Goal: Task Accomplishment & Management: Complete application form

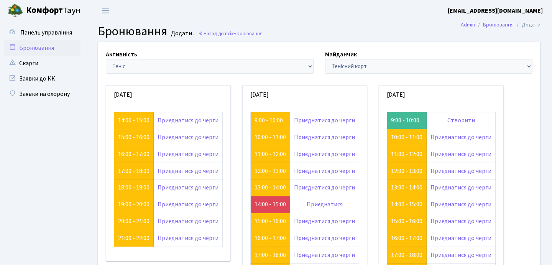
scroll to position [21, 0]
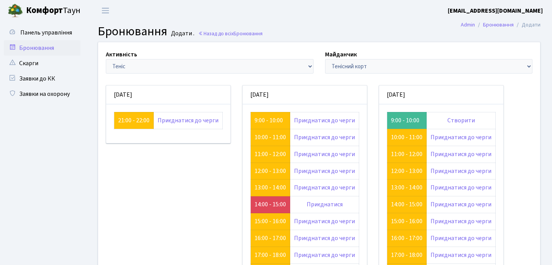
click at [281, 29] on h2 "Бронювання Додати . Назад до всіх Бронювання" at bounding box center [319, 31] width 443 height 15
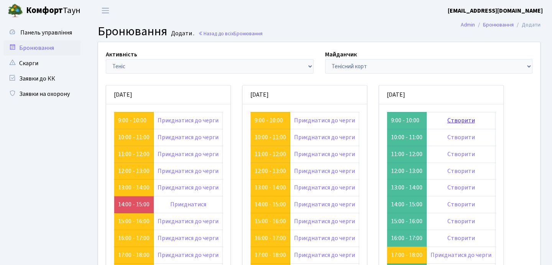
click at [456, 120] on link "Створити" at bounding box center [462, 120] width 28 height 8
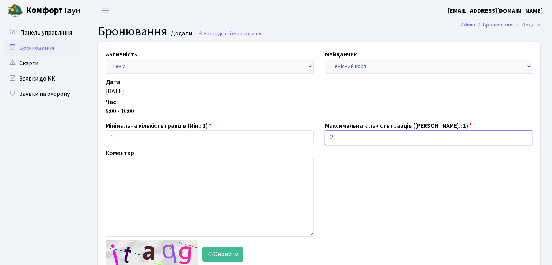
click at [524, 135] on input "2" at bounding box center [429, 137] width 208 height 15
type input "1"
click at [525, 141] on input "1" at bounding box center [429, 137] width 208 height 15
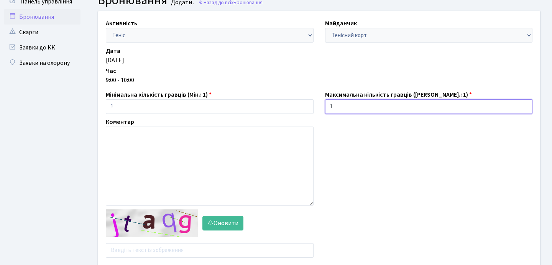
scroll to position [62, 0]
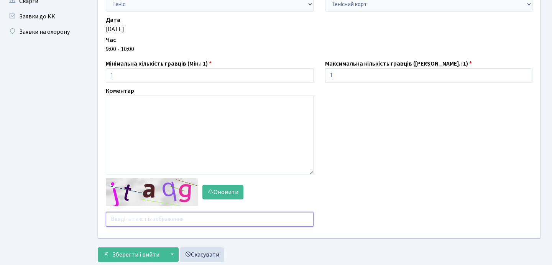
click at [133, 219] on input "text" at bounding box center [210, 219] width 208 height 15
type input "4byh8"
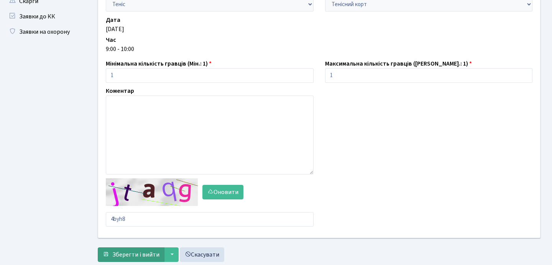
click at [142, 254] on span "Зберегти і вийти" at bounding box center [135, 254] width 47 height 8
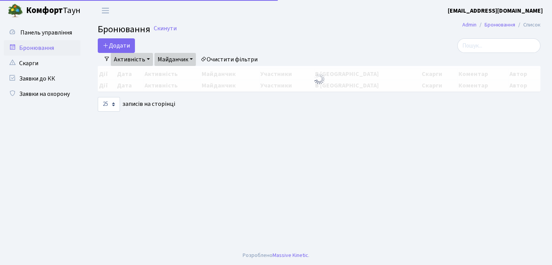
select select "25"
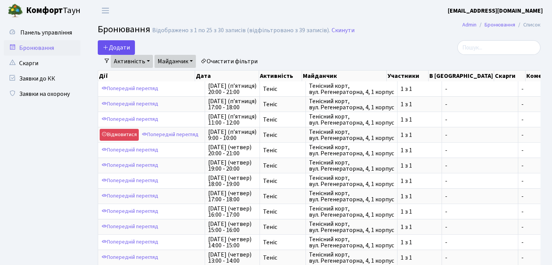
click at [123, 44] on button "Додати" at bounding box center [116, 47] width 37 height 15
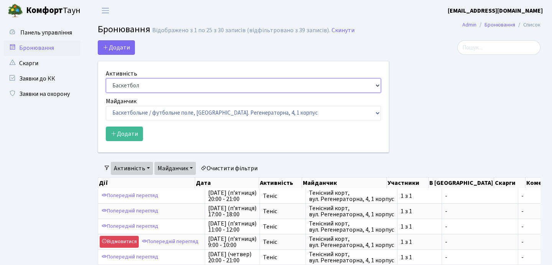
select select "1"
click at [142, 121] on form "Активність Баскетбол Волейбол Йога Катання на роликах Настільний теніс Теніс Фу…" at bounding box center [243, 105] width 275 height 72
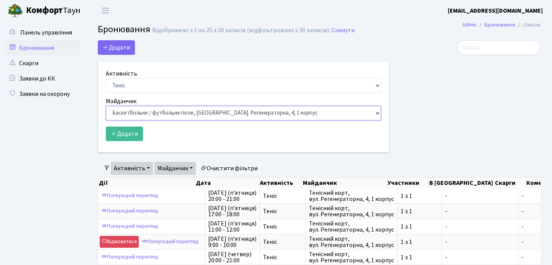
select select "1"
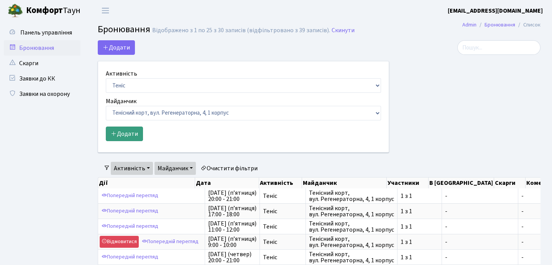
click at [117, 138] on button "Додати" at bounding box center [124, 134] width 37 height 15
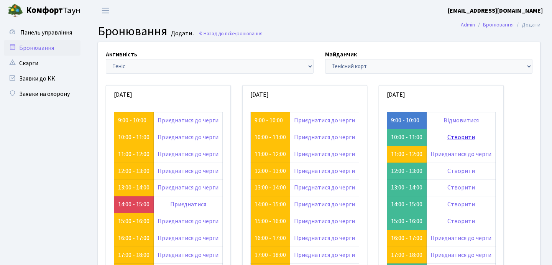
click at [459, 133] on link "Створити" at bounding box center [462, 137] width 28 height 8
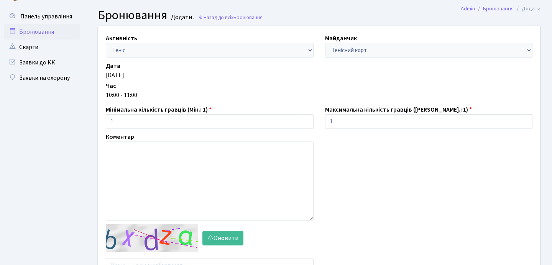
scroll to position [44, 0]
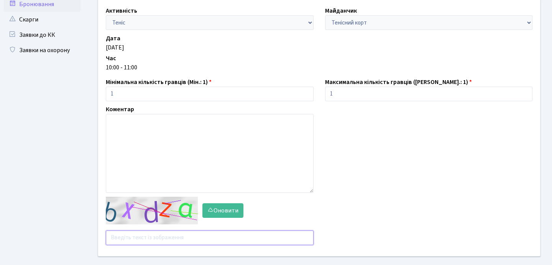
click at [142, 234] on input "text" at bounding box center [210, 238] width 208 height 15
type input "ф"
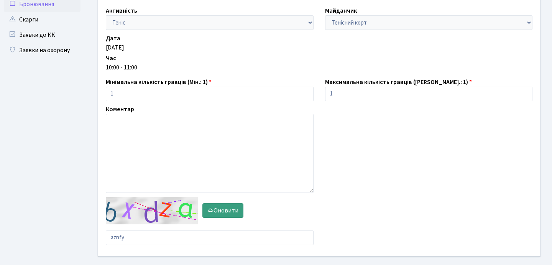
click at [219, 204] on button "Оновити" at bounding box center [223, 210] width 41 height 15
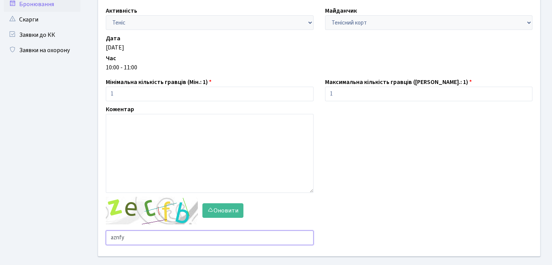
click at [141, 240] on input "aznfy" at bounding box center [210, 238] width 208 height 15
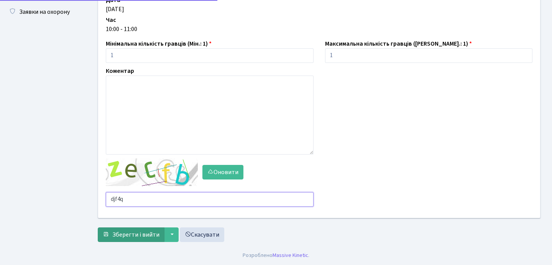
type input "djf4q"
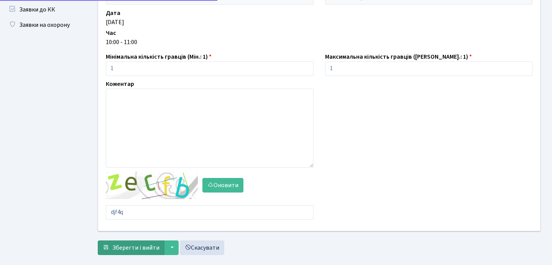
click at [156, 244] on span "Зберегти і вийти" at bounding box center [135, 248] width 47 height 8
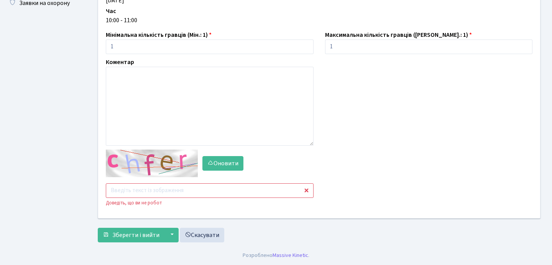
scroll to position [91, 0]
click at [158, 189] on input "text" at bounding box center [210, 190] width 208 height 15
type input "ehj36"
click at [127, 229] on button "Зберегти і вийти" at bounding box center [131, 235] width 67 height 15
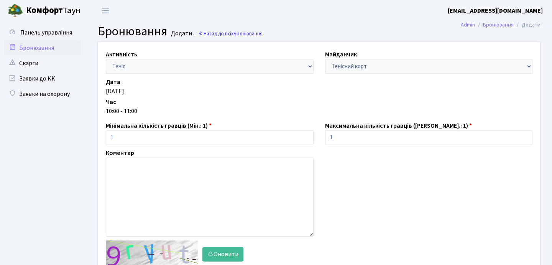
click at [228, 33] on link "Назад до всіх Бронювання" at bounding box center [230, 33] width 64 height 7
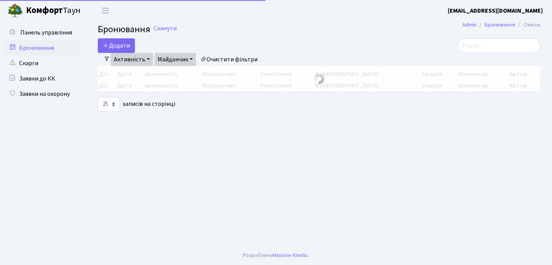
select select "25"
click at [112, 47] on button "Додати" at bounding box center [116, 45] width 37 height 15
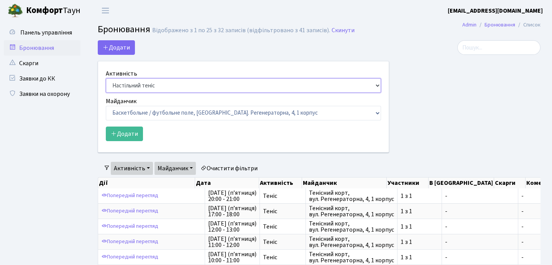
select select "1"
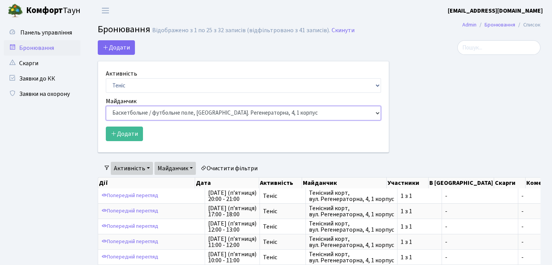
select select "1"
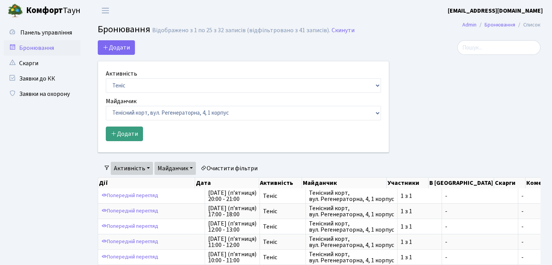
click at [127, 136] on button "Додати" at bounding box center [124, 134] width 37 height 15
